Goal: Obtain resource: Download file/media

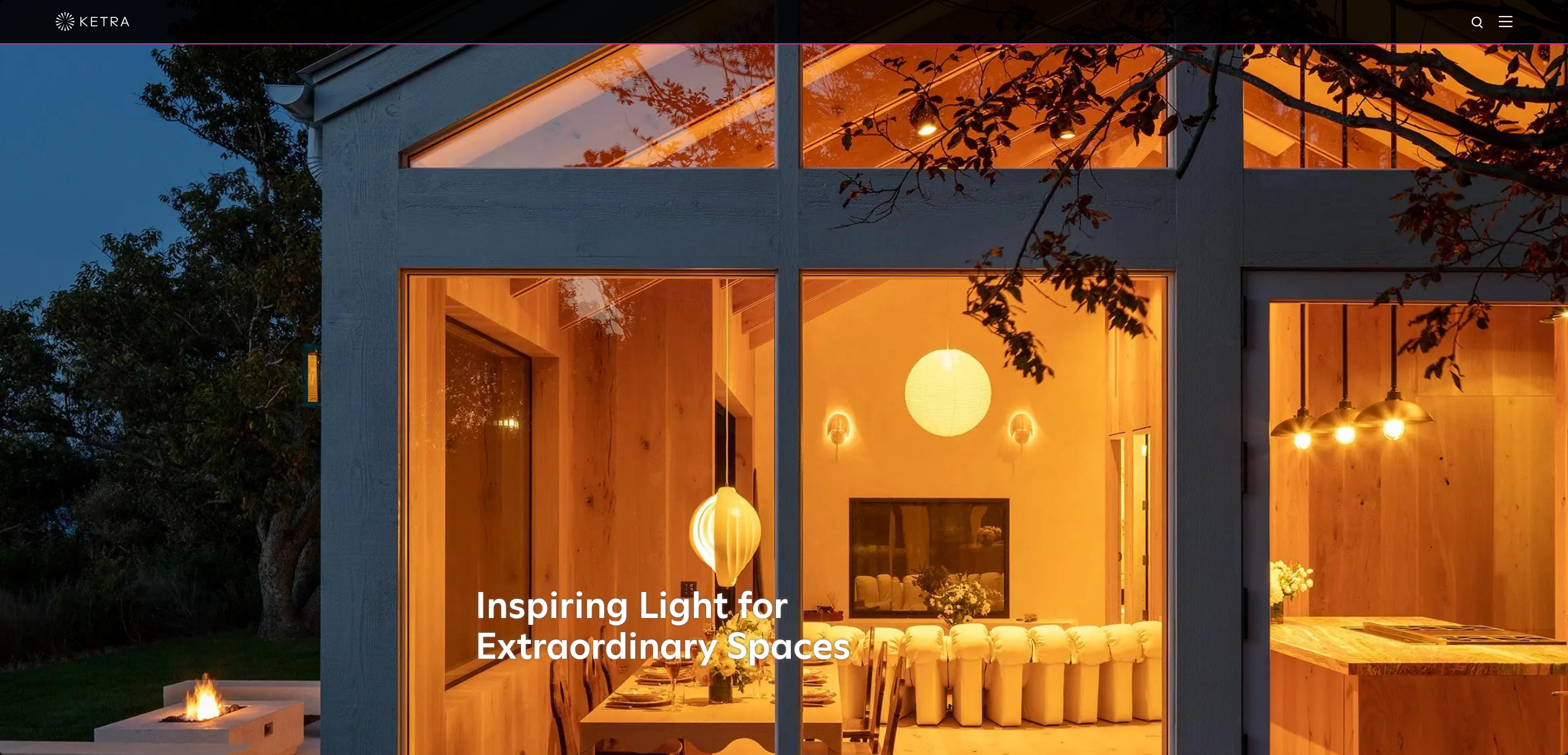
click at [1509, 18] on img at bounding box center [1506, 21] width 14 height 12
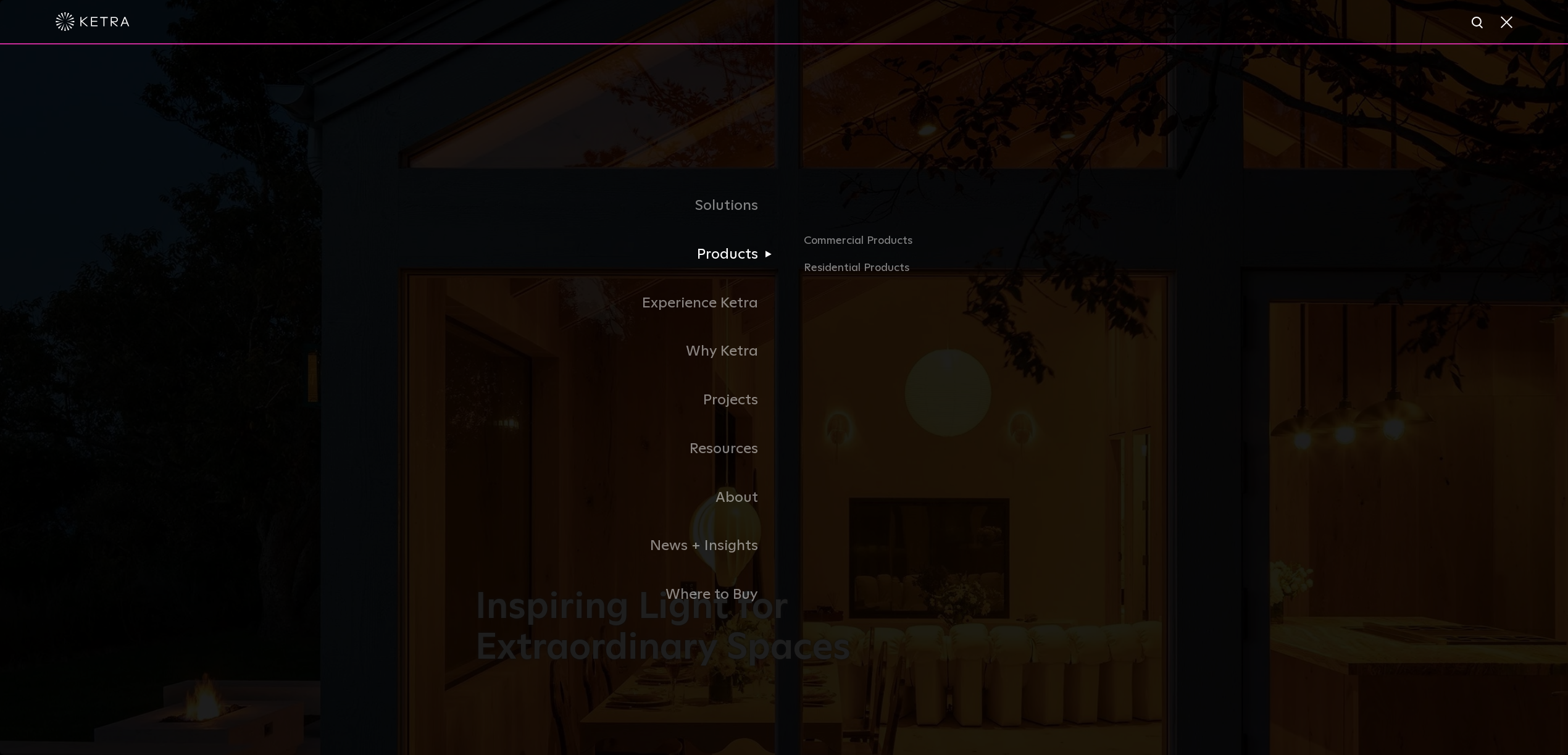
click at [716, 252] on link "Products" at bounding box center [629, 254] width 309 height 49
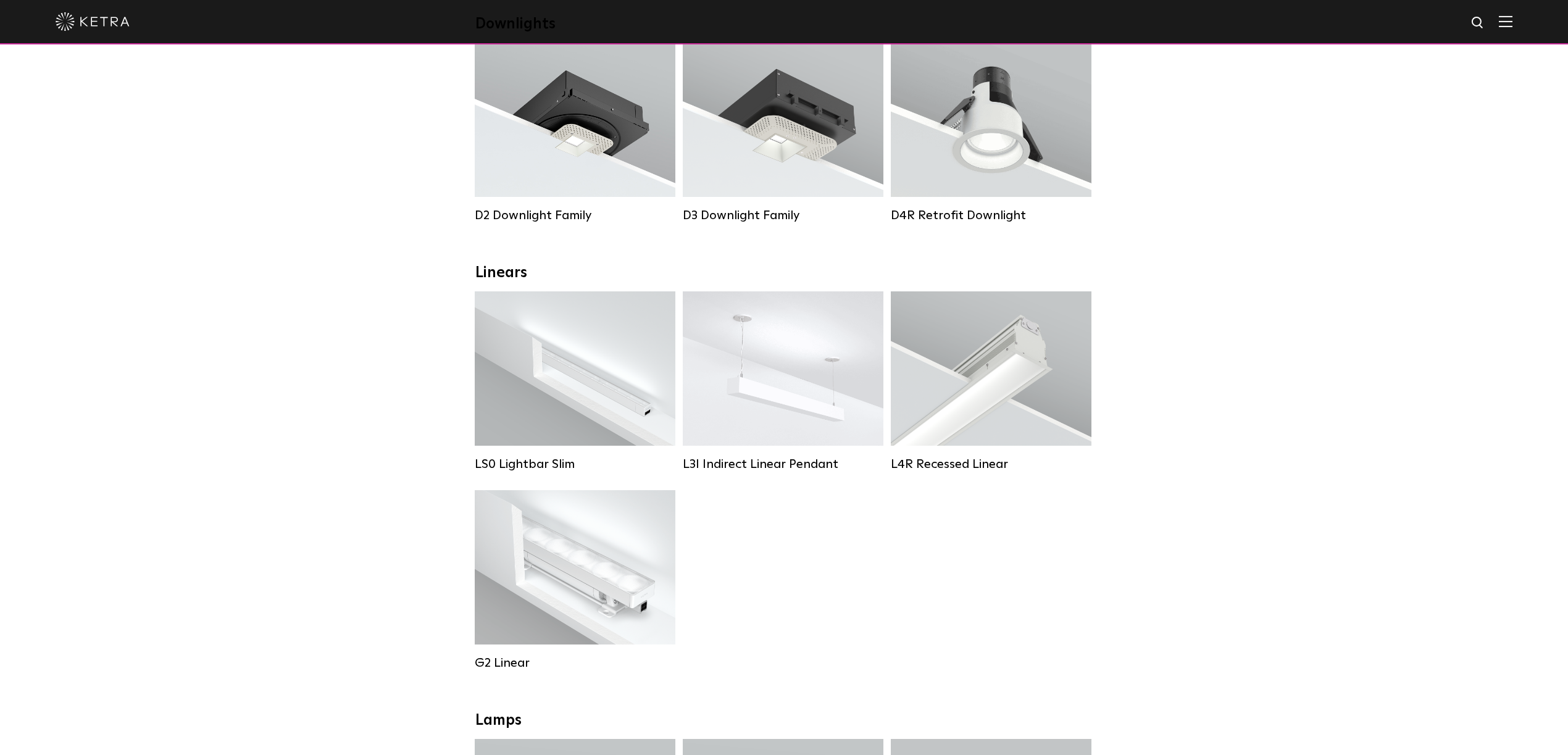
scroll to position [228, 0]
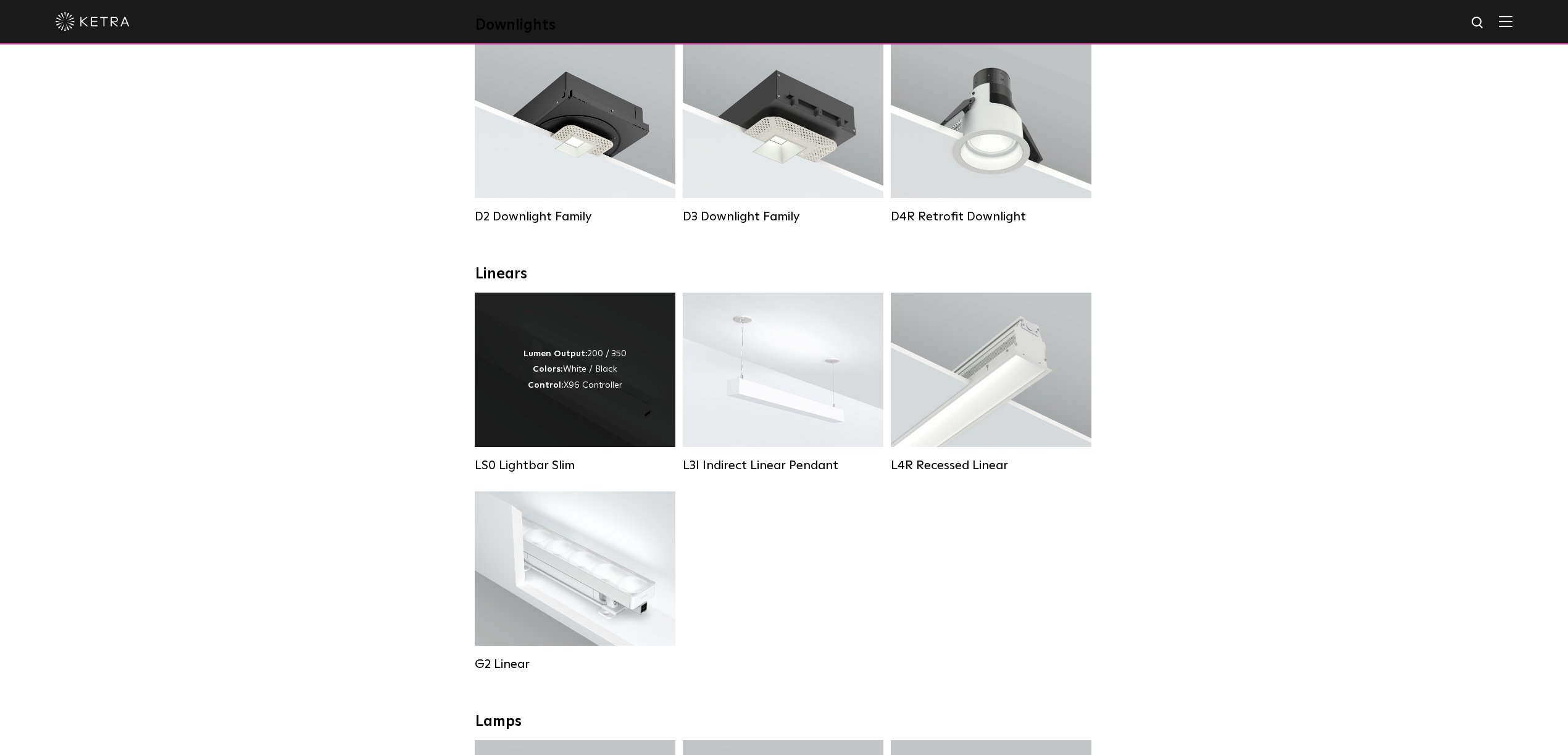
click at [589, 361] on div "Lumen Output: 200 / 350 Colors: White / Black Control: X96 Controller" at bounding box center [575, 370] width 103 height 47
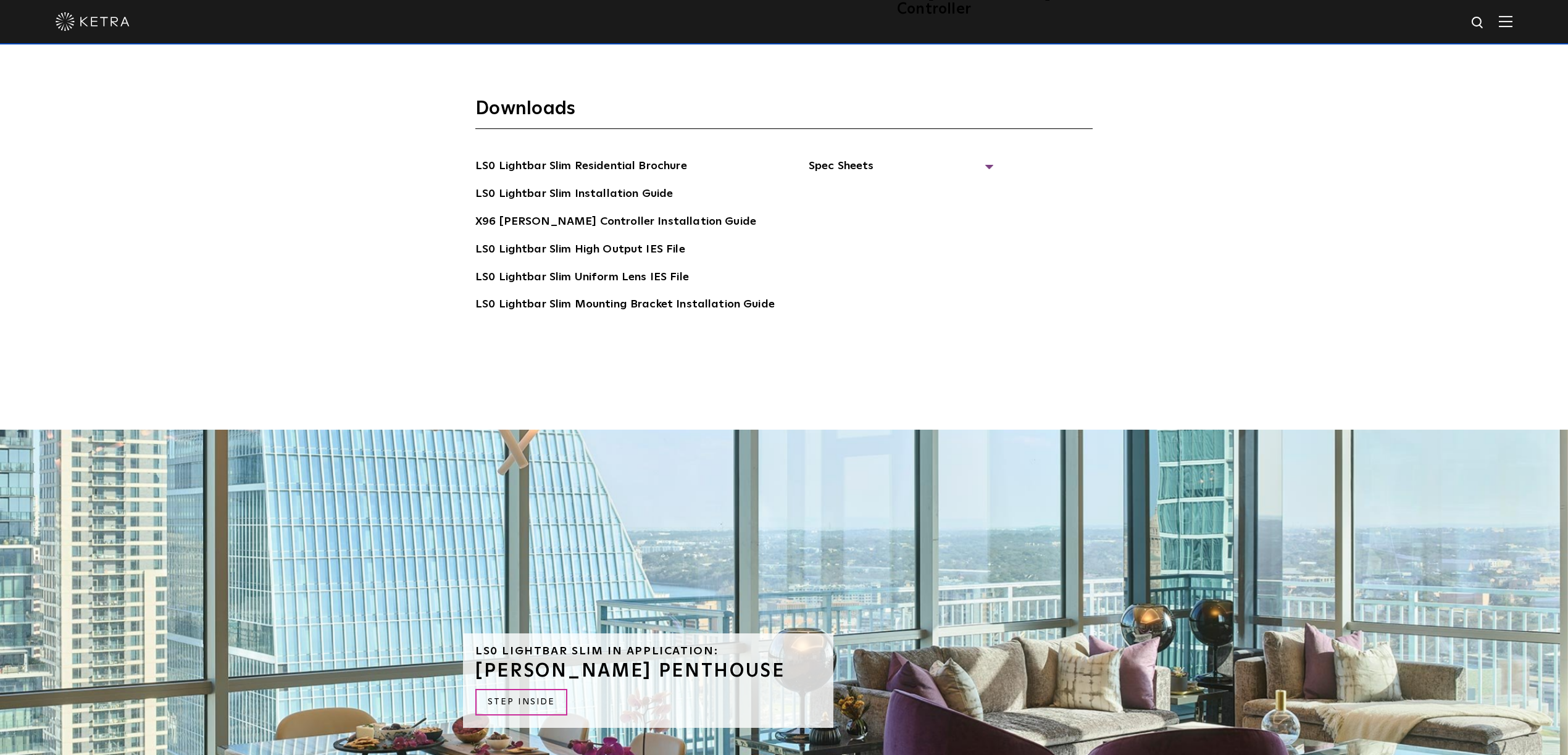
scroll to position [3063, 0]
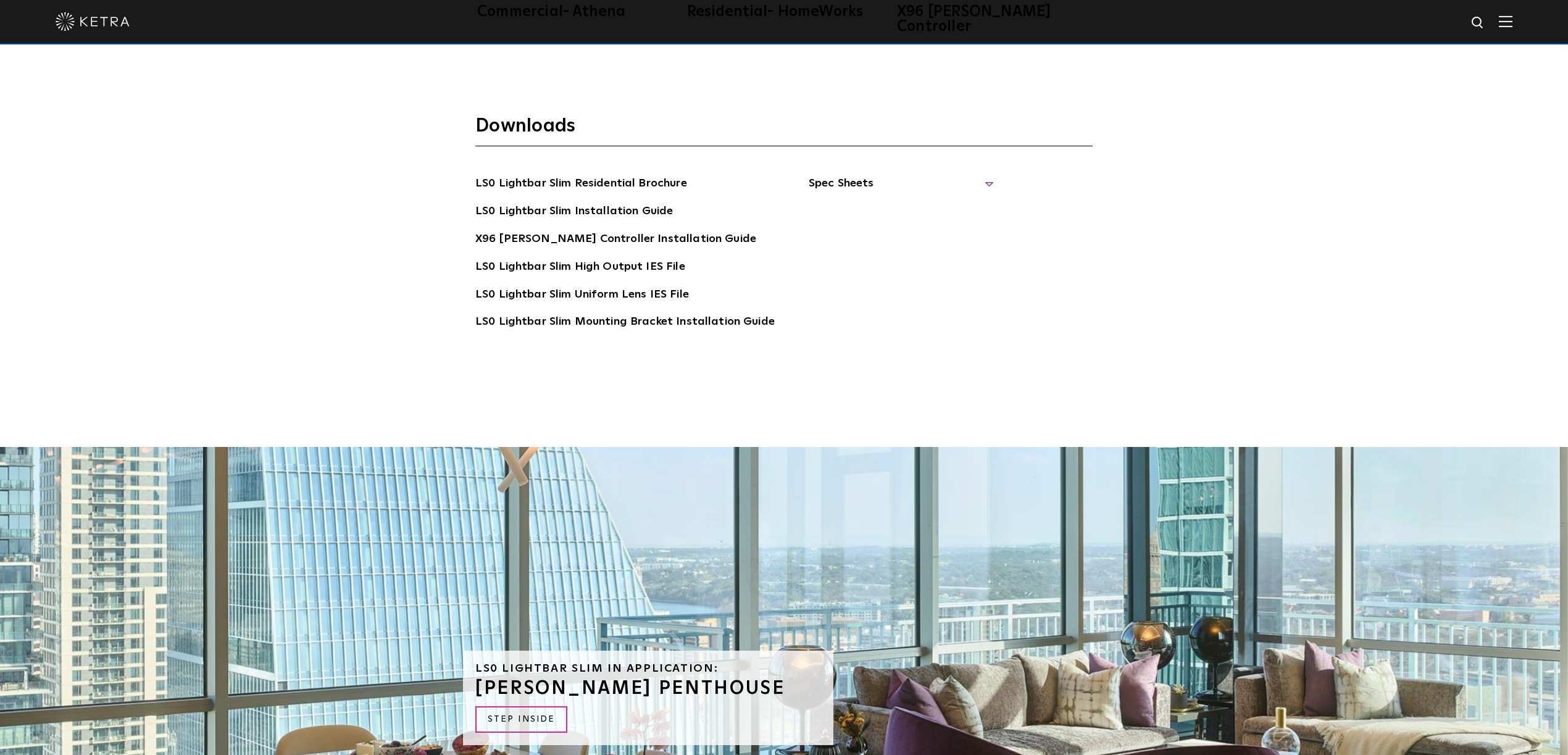
click at [858, 175] on span "Spec Sheets" at bounding box center [902, 188] width 186 height 27
click at [863, 202] on link "LS0 Lightbar Slim Spec Sheet" at bounding box center [903, 211] width 158 height 20
